Goal: Task Accomplishment & Management: Manage account settings

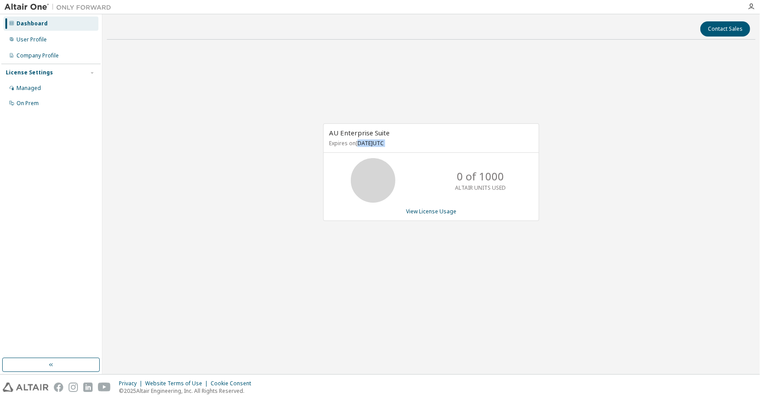
drag, startPoint x: 358, startPoint y: 143, endPoint x: 379, endPoint y: 178, distance: 40.1
click at [379, 178] on div "AU Enterprise Suite Expires on July 24, 2026 UTC 0 of 1000 ALTAIR UNITS USED Vi…" at bounding box center [431, 171] width 216 height 97
click at [432, 213] on link "View License Usage" at bounding box center [431, 211] width 50 height 8
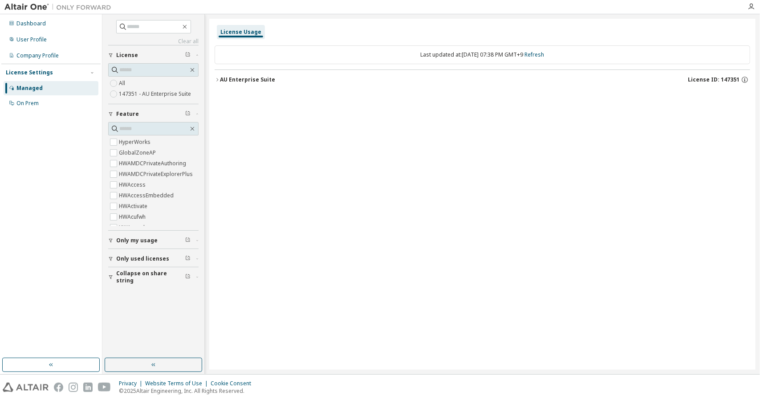
click at [256, 210] on div "License Usage Last updated at: Mon 2025-09-08 07:38 PM GMT+9 Refresh AU Enterpr…" at bounding box center [482, 194] width 546 height 351
click at [60, 44] on div "Dashboard User Profile Company Profile License Settings Managed On Prem" at bounding box center [50, 64] width 99 height 96
click at [60, 44] on div "User Profile" at bounding box center [51, 39] width 95 height 14
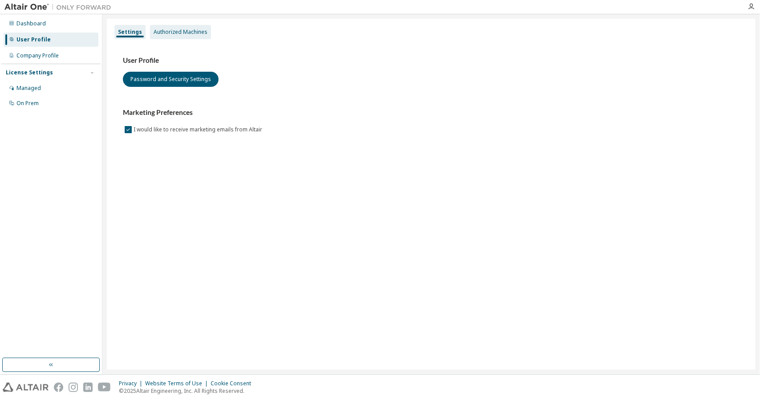
click at [167, 26] on div "Authorized Machines" at bounding box center [180, 32] width 61 height 14
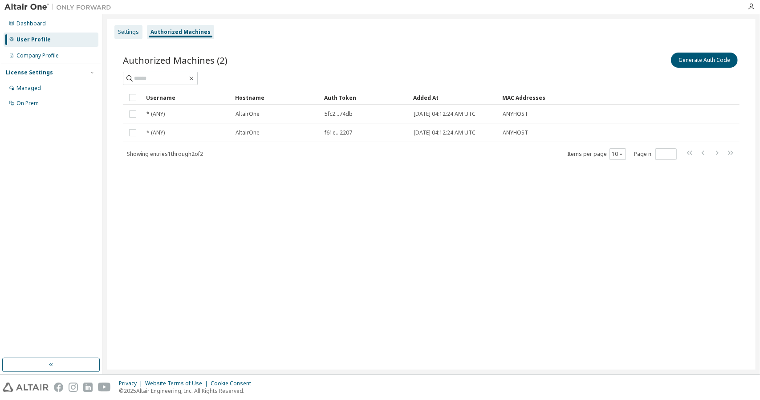
click at [126, 36] on div "Settings" at bounding box center [128, 32] width 28 height 14
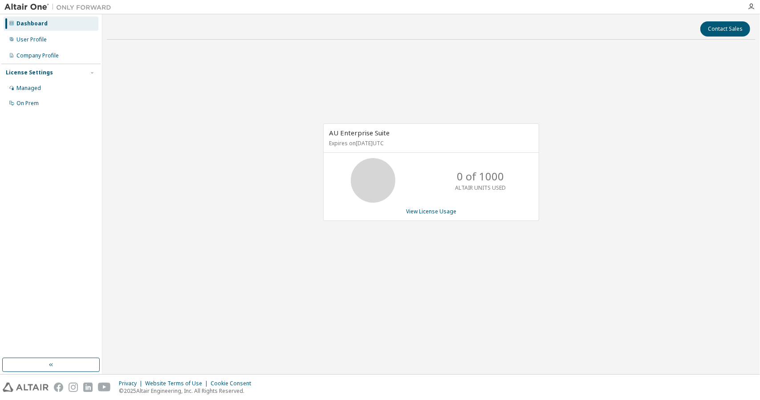
click at [377, 86] on div "AU Enterprise Suite Expires on July 24, 2026 UTC 0 of 1000 ALTAIR UNITS USED Vi…" at bounding box center [431, 177] width 648 height 260
drag, startPoint x: 267, startPoint y: 173, endPoint x: 341, endPoint y: 159, distance: 75.2
click at [341, 159] on div "AU Enterprise Suite Expires on [DATE] UTC 0 of 1000 ALTAIR UNITS USED View Lice…" at bounding box center [431, 177] width 648 height 260
click at [429, 212] on link "View License Usage" at bounding box center [431, 211] width 50 height 8
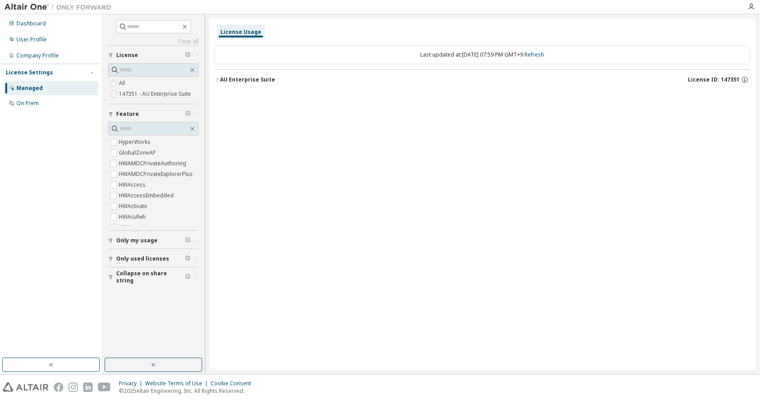
drag, startPoint x: 234, startPoint y: 83, endPoint x: 227, endPoint y: 118, distance: 35.5
click at [227, 118] on div "License Usage Last updated at: Mon 2025-09-08 07:59 PM GMT+9 Refresh AU Enterpr…" at bounding box center [482, 194] width 546 height 351
drag, startPoint x: 227, startPoint y: 118, endPoint x: 189, endPoint y: 112, distance: 38.3
click at [189, 112] on div "Clear all Collapse on share string Only used licenses Only my usage Feature Hyp…" at bounding box center [430, 194] width 657 height 360
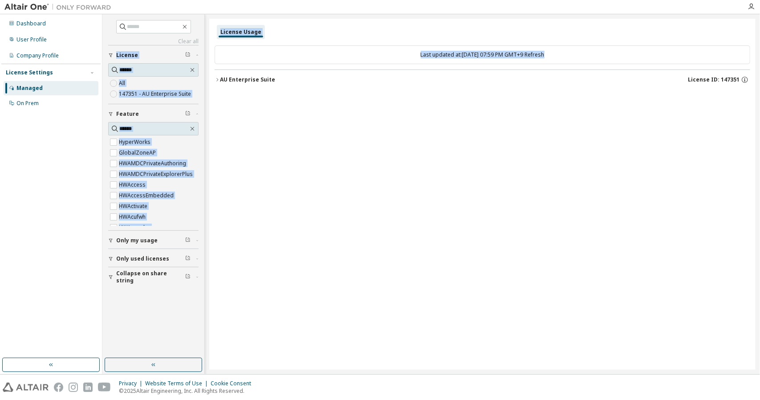
click at [150, 237] on span "Only my usage" at bounding box center [136, 240] width 41 height 7
click at [149, 288] on button "Only used licenses" at bounding box center [153, 285] width 90 height 20
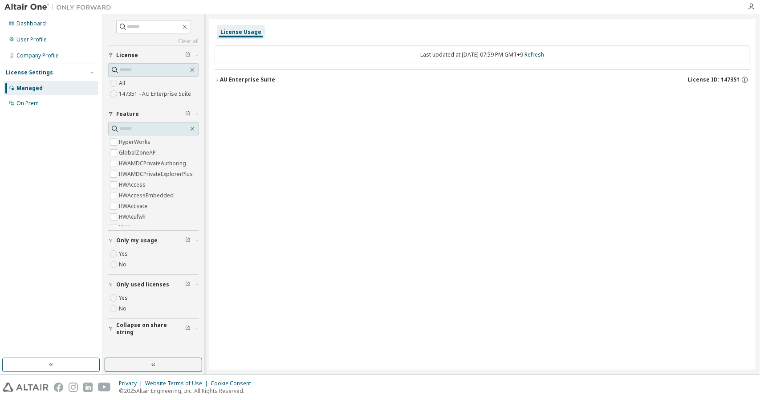
click at [122, 295] on label "Yes" at bounding box center [124, 297] width 11 height 11
click at [59, 220] on div "Dashboard User Profile Company Profile License Settings Managed On Prem" at bounding box center [50, 186] width 99 height 341
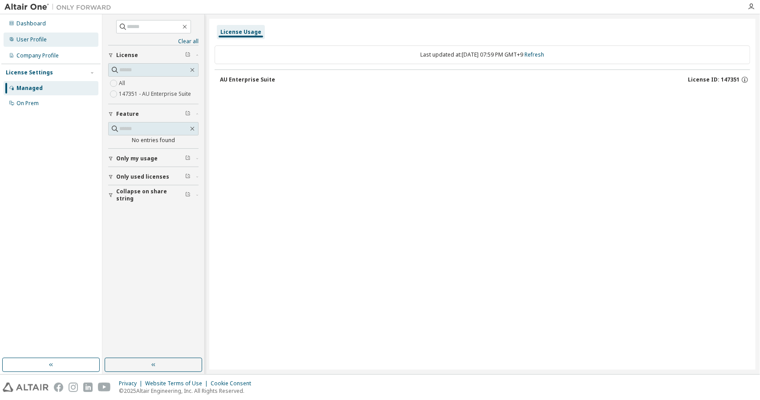
click at [49, 42] on div "User Profile" at bounding box center [51, 39] width 95 height 14
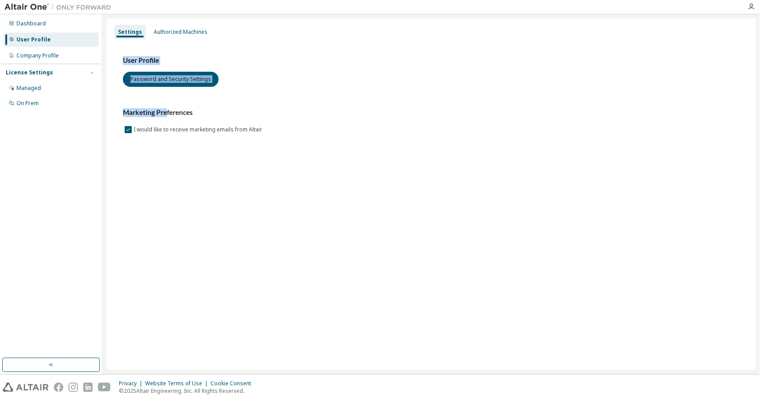
drag, startPoint x: 166, startPoint y: 97, endPoint x: 119, endPoint y: 48, distance: 67.7
click at [119, 48] on div "User Profile Password and Security Settings Marketing Preferences I would like …" at bounding box center [431, 100] width 638 height 121
drag, startPoint x: 119, startPoint y: 48, endPoint x: 230, endPoint y: 91, distance: 119.3
click at [230, 91] on div "User Profile Password and Security Settings Marketing Preferences I would like …" at bounding box center [431, 100] width 638 height 121
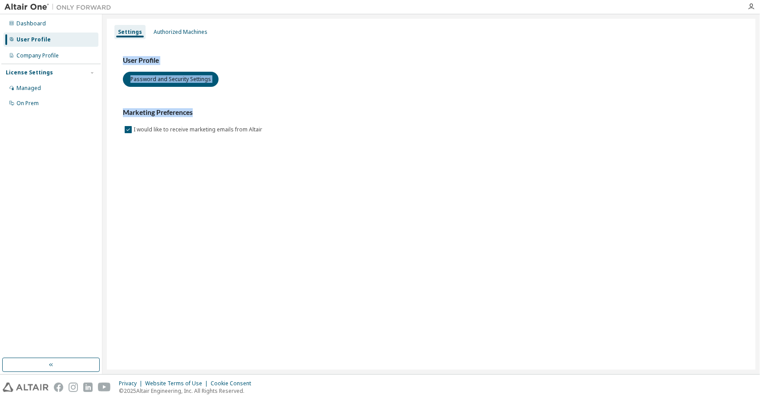
click at [230, 91] on div "User Profile Password and Security Settings Marketing Preferences I would like …" at bounding box center [431, 95] width 616 height 79
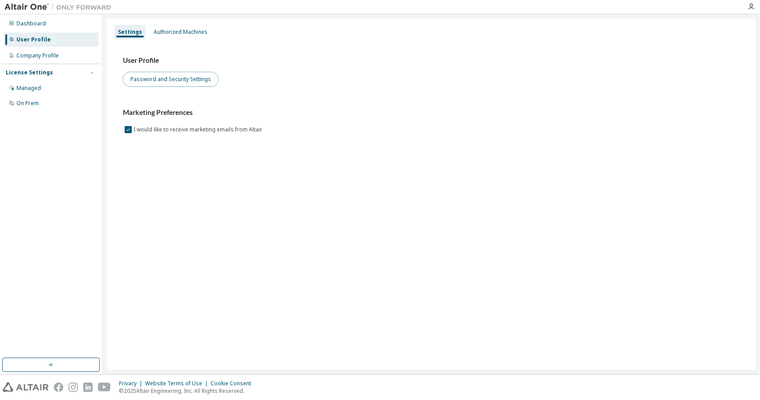
click at [203, 81] on button "Password and Security Settings" at bounding box center [171, 79] width 96 height 15
